Goal: Browse casually

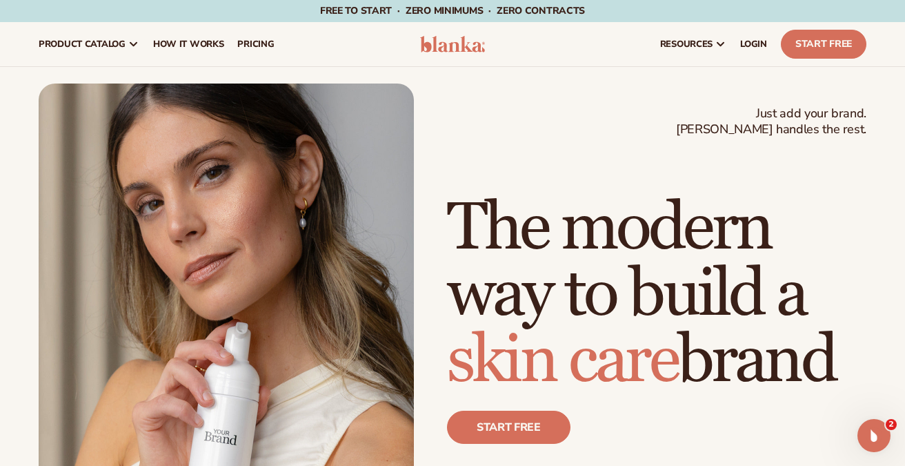
click at [452, 44] on img at bounding box center [452, 44] width 65 height 17
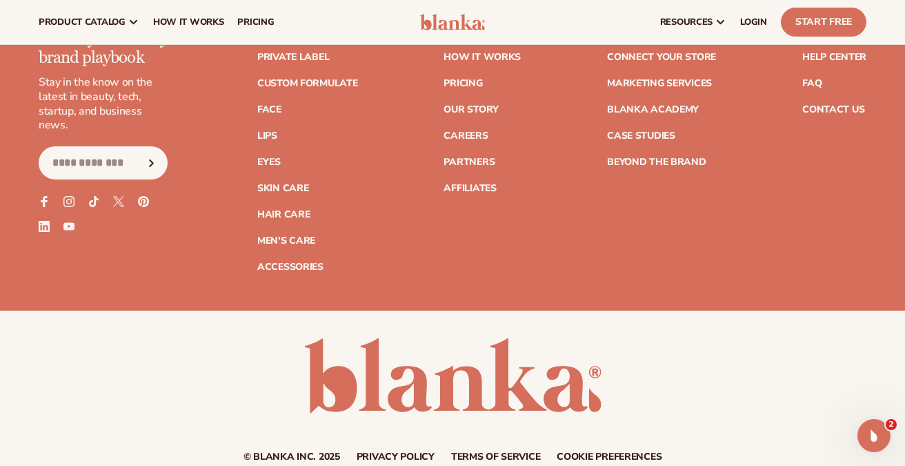
scroll to position [5459, 0]
